Goal: Task Accomplishment & Management: Manage account settings

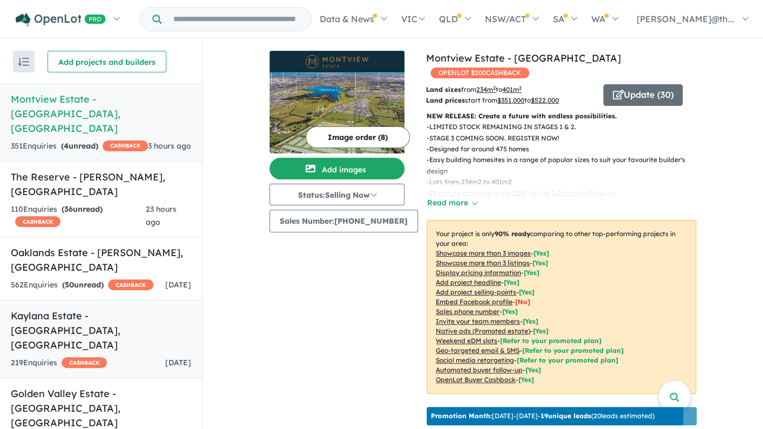
click at [125, 309] on h5 "Kaylana Estate - Tarneit , VIC" at bounding box center [101, 331] width 180 height 44
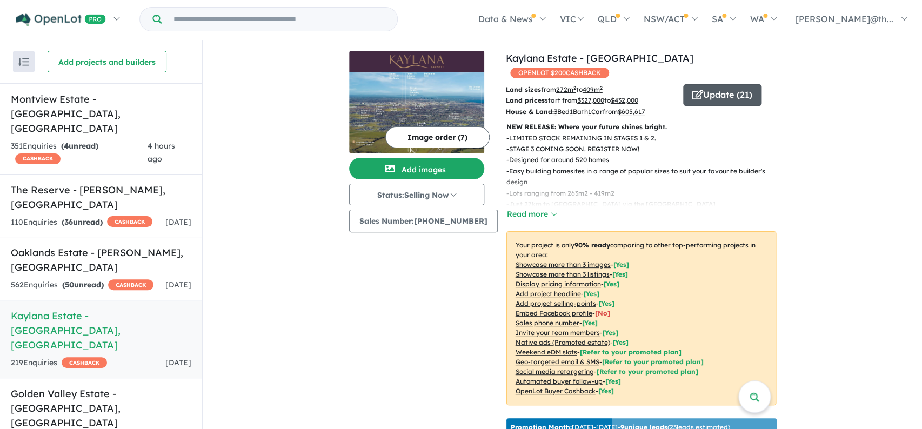
click at [707, 86] on button "Update ( 21 )" at bounding box center [722, 95] width 78 height 22
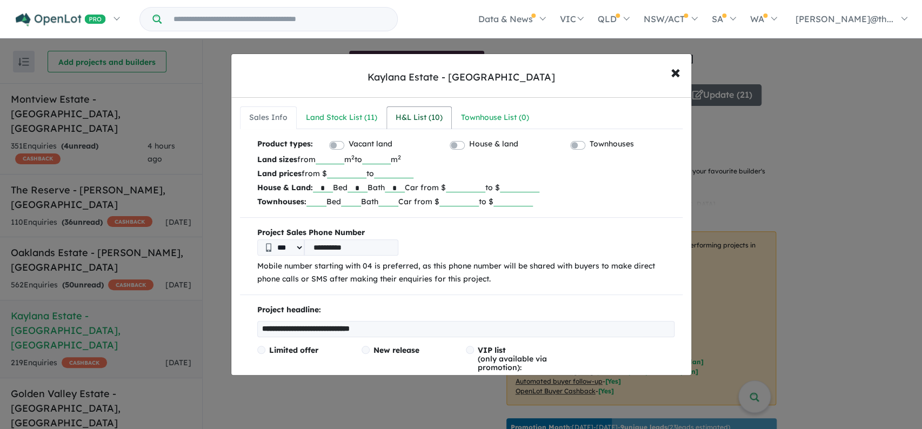
click at [410, 123] on div "H&L List ( 10 )" at bounding box center [419, 117] width 47 height 13
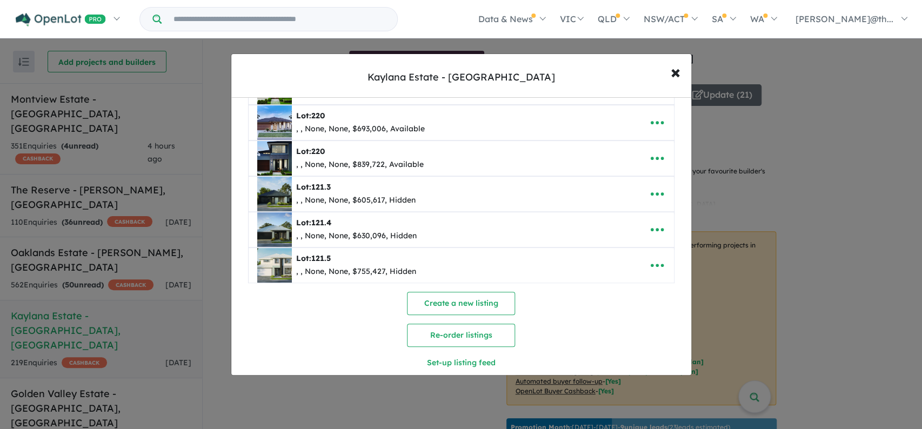
scroll to position [212, 0]
click at [653, 195] on icon "button" at bounding box center [657, 193] width 16 height 16
click at [620, 247] on link "Remove" at bounding box center [633, 245] width 80 height 25
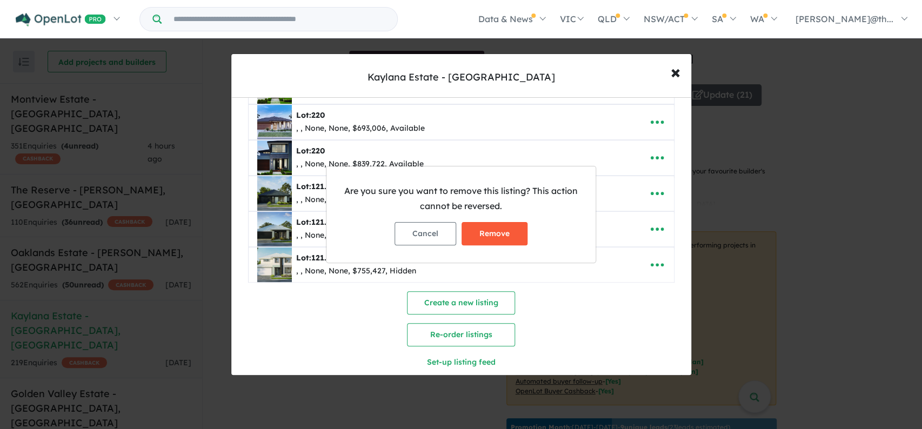
click at [510, 235] on button "Remove" at bounding box center [494, 233] width 66 height 23
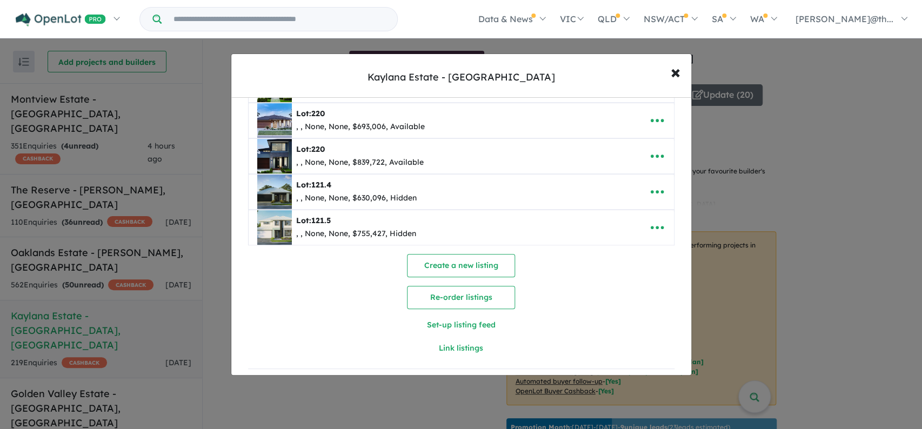
scroll to position [260, 0]
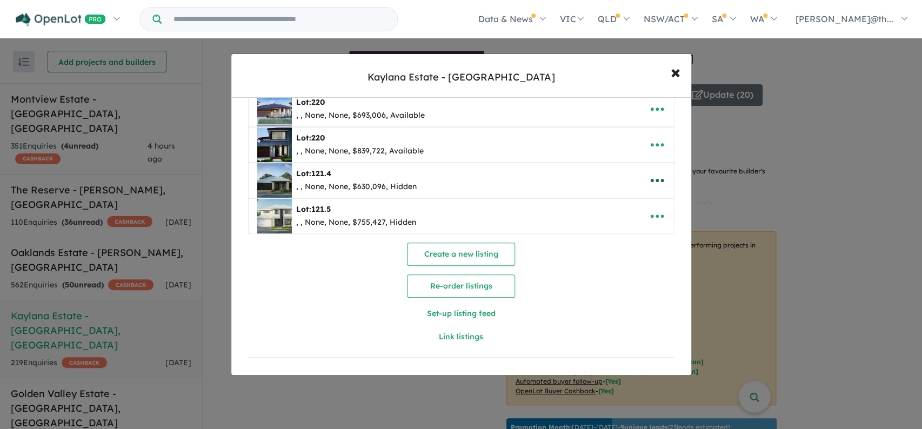
click at [658, 177] on icon "button" at bounding box center [657, 180] width 16 height 16
click at [633, 229] on link "Remove" at bounding box center [633, 232] width 80 height 25
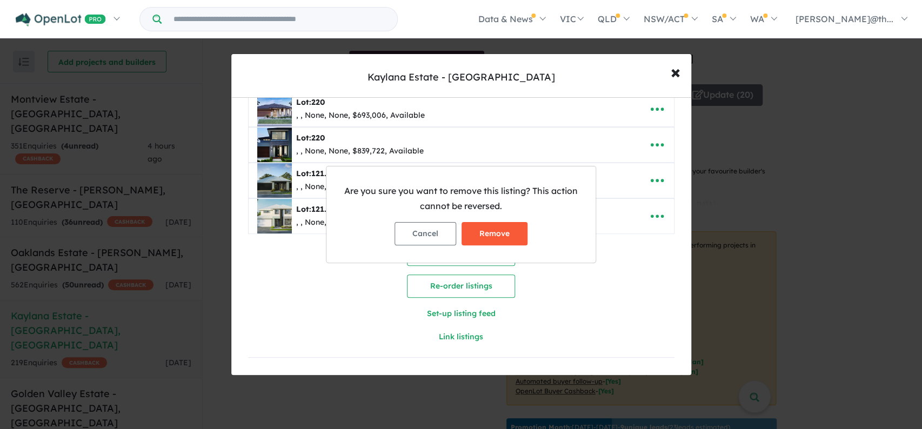
click at [514, 236] on button "Remove" at bounding box center [494, 233] width 66 height 23
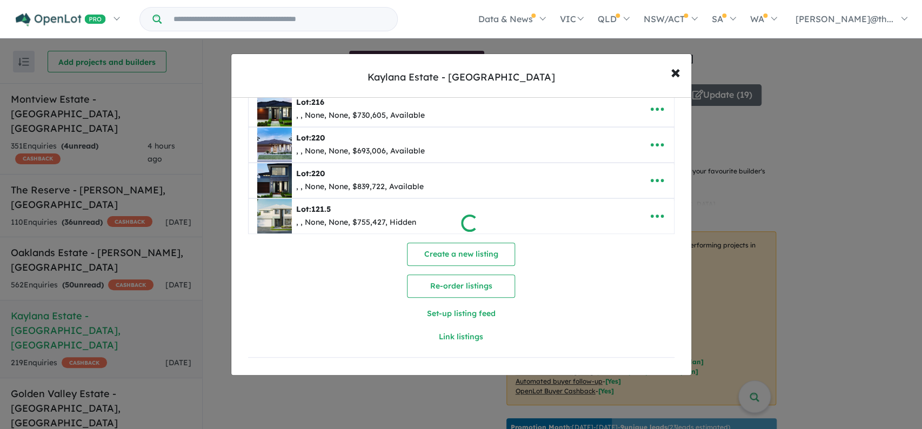
scroll to position [225, 0]
click at [657, 216] on icon "button" at bounding box center [657, 216] width 16 height 16
click at [626, 266] on link "Remove" at bounding box center [633, 268] width 80 height 25
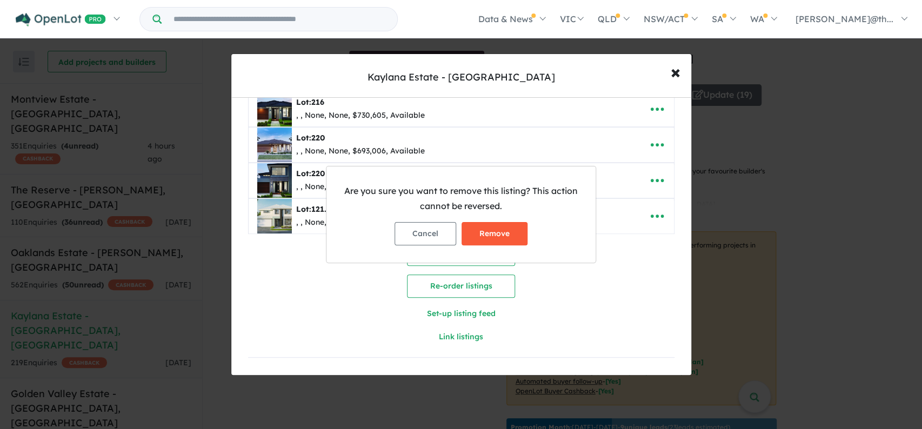
click at [503, 234] on button "Remove" at bounding box center [494, 233] width 66 height 23
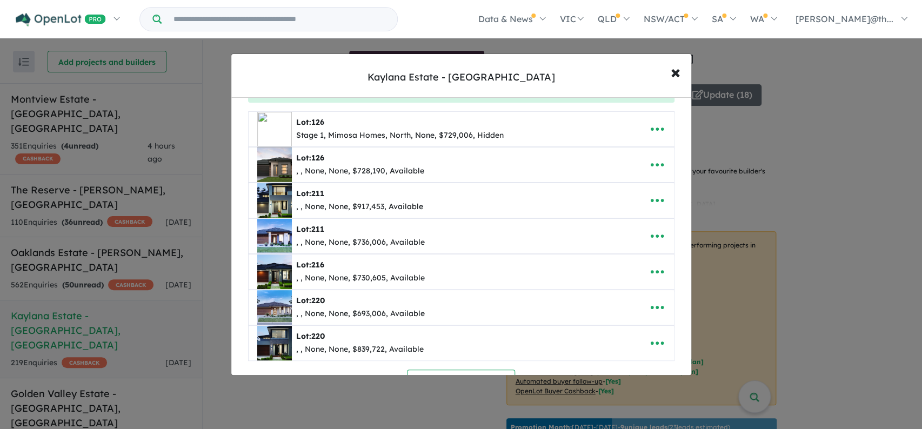
scroll to position [53, 0]
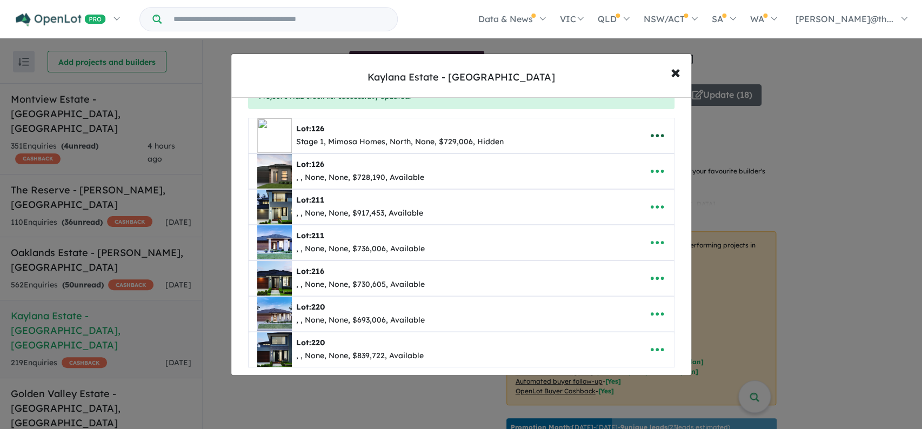
click at [661, 136] on icon "button" at bounding box center [656, 135] width 13 height 3
click at [632, 185] on link "Remove" at bounding box center [633, 187] width 80 height 25
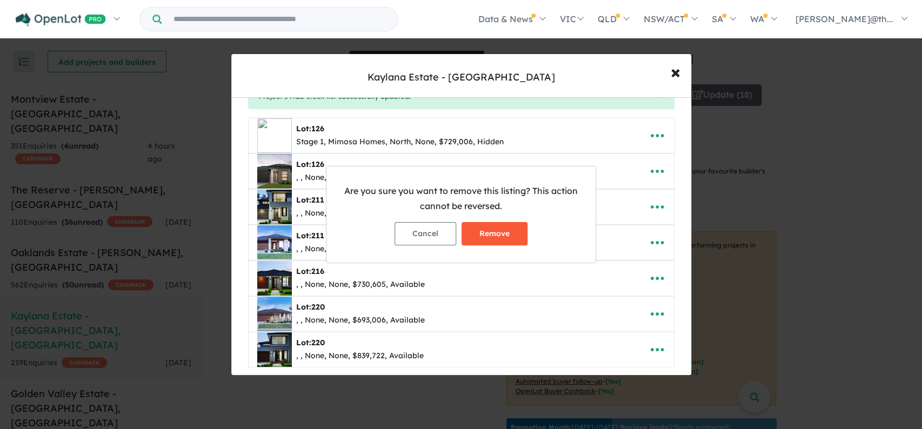
click at [506, 231] on button "Remove" at bounding box center [494, 233] width 66 height 23
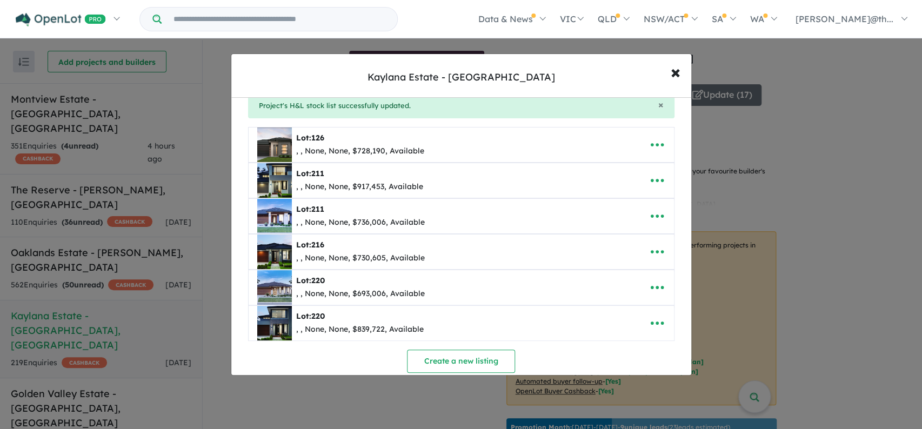
scroll to position [48, 0]
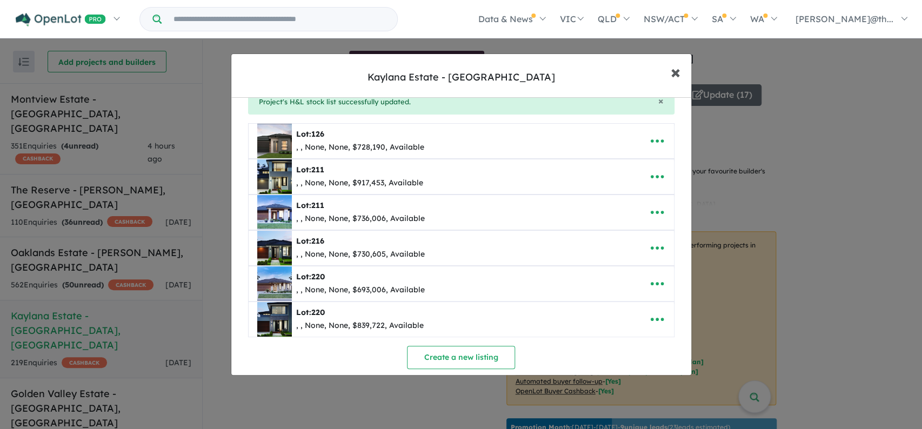
click at [675, 75] on span "×" at bounding box center [676, 71] width 10 height 23
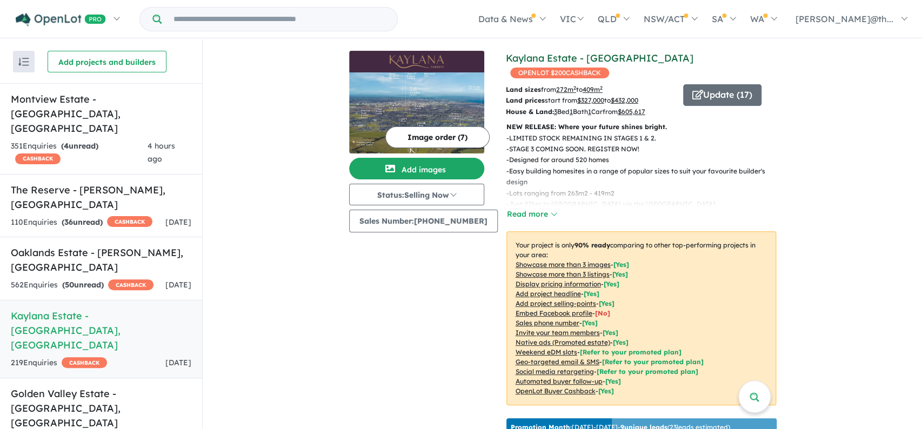
scroll to position [0, 0]
